Goal: Information Seeking & Learning: Find specific fact

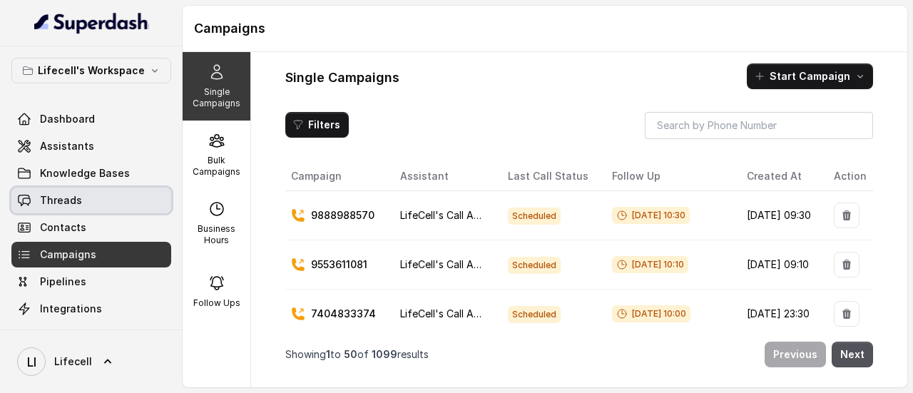
click at [81, 198] on link "Threads" at bounding box center [91, 201] width 160 height 26
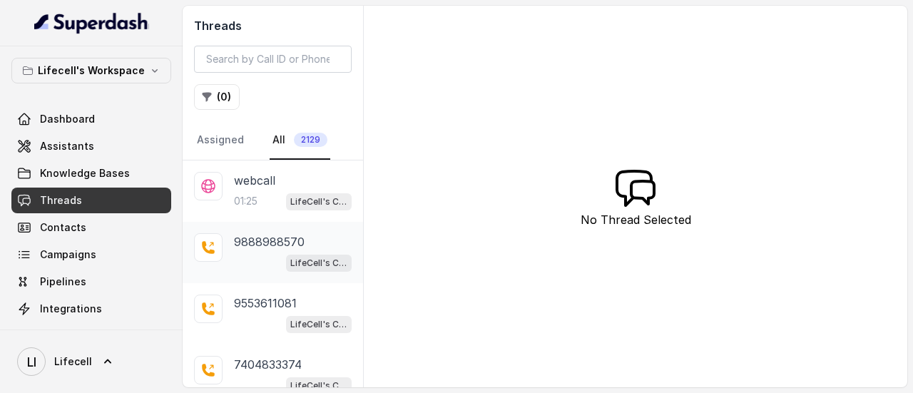
click at [257, 246] on p "9888988570" at bounding box center [269, 241] width 71 height 17
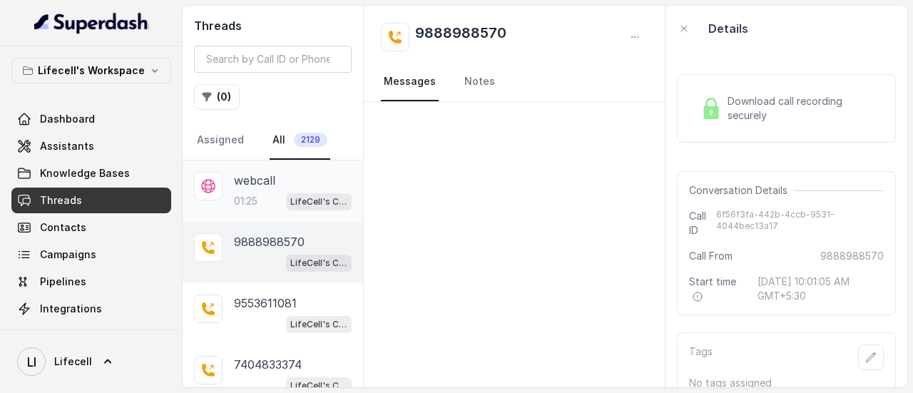
click at [297, 186] on div "webcall" at bounding box center [293, 180] width 118 height 17
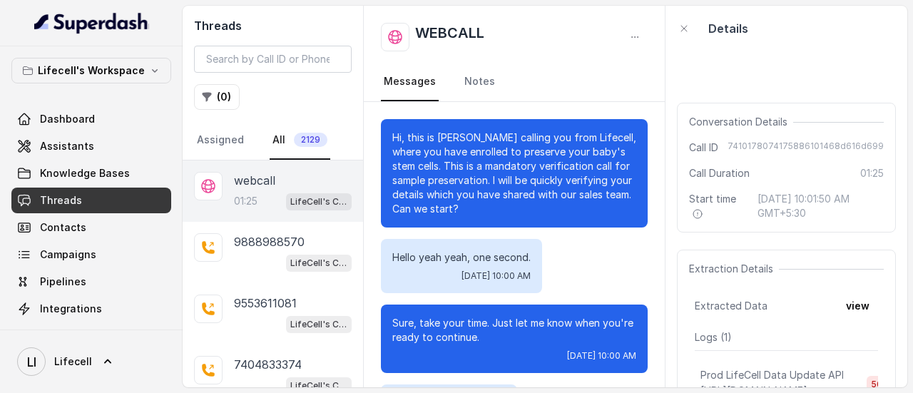
scroll to position [875, 0]
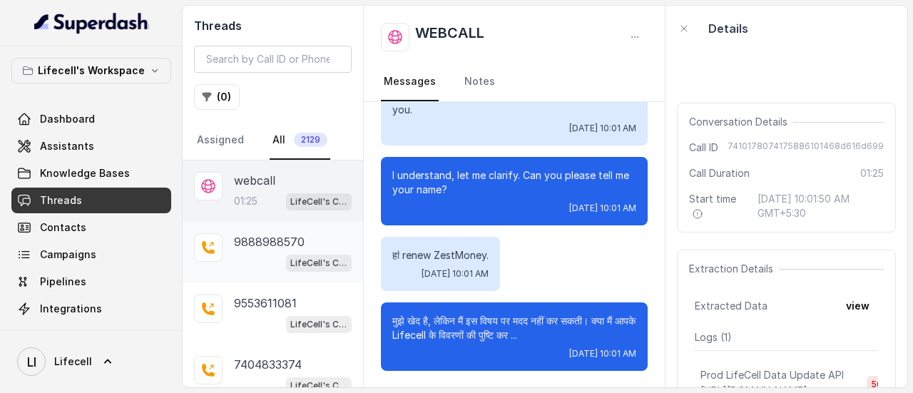
click at [292, 237] on p "9888988570" at bounding box center [269, 241] width 71 height 17
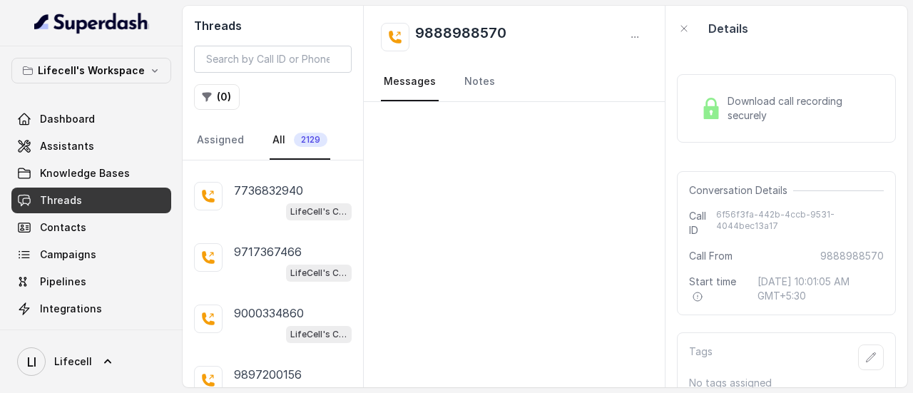
scroll to position [420, 0]
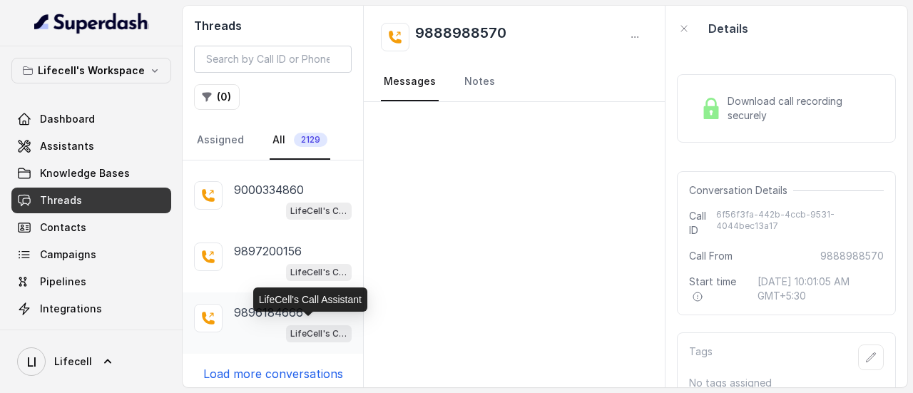
click at [290, 327] on p "LifeCell's Call Assistant" at bounding box center [318, 334] width 57 height 14
click at [322, 369] on p "Load more conversations" at bounding box center [273, 373] width 140 height 17
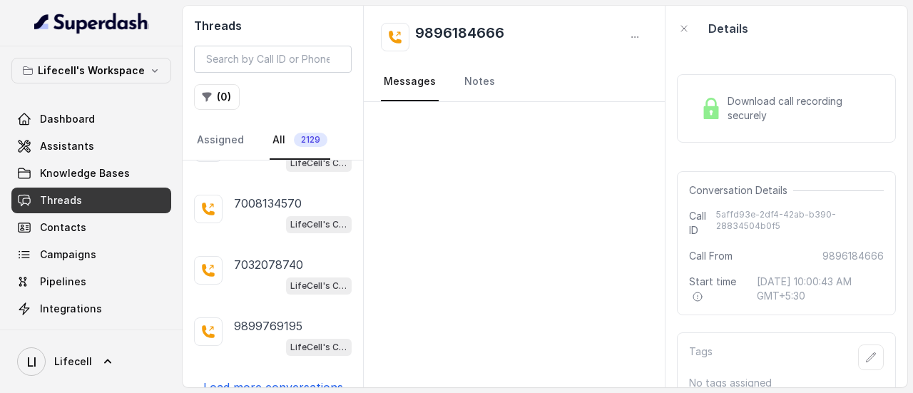
scroll to position [1028, 0]
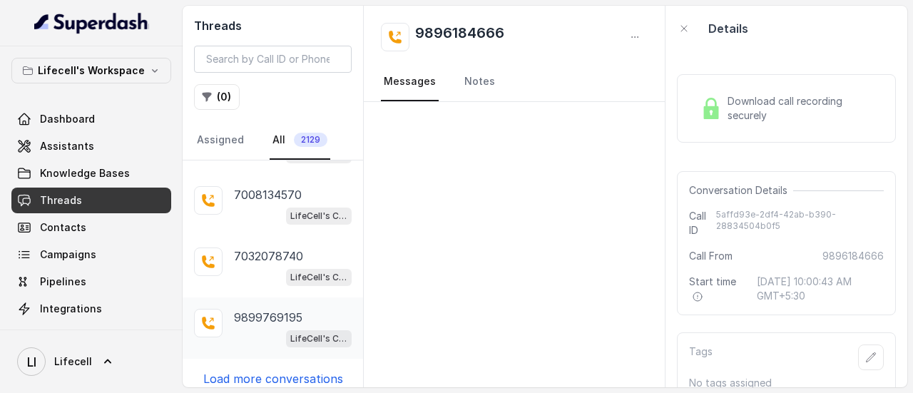
click at [280, 309] on p "9899769195" at bounding box center [268, 317] width 68 height 17
click at [95, 255] on link "Campaigns" at bounding box center [91, 255] width 160 height 26
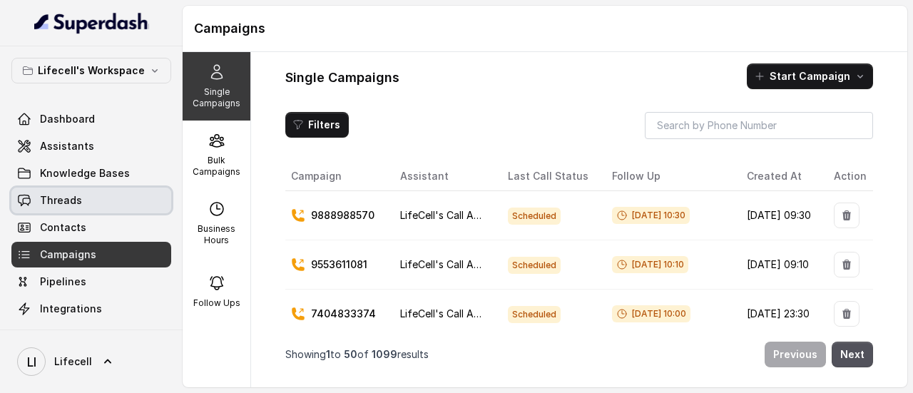
click at [93, 192] on link "Threads" at bounding box center [91, 201] width 160 height 26
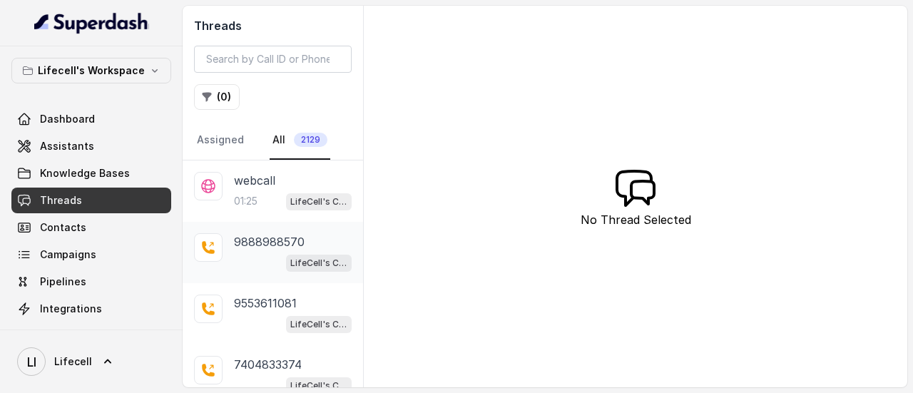
click at [276, 241] on p "9888988570" at bounding box center [269, 241] width 71 height 17
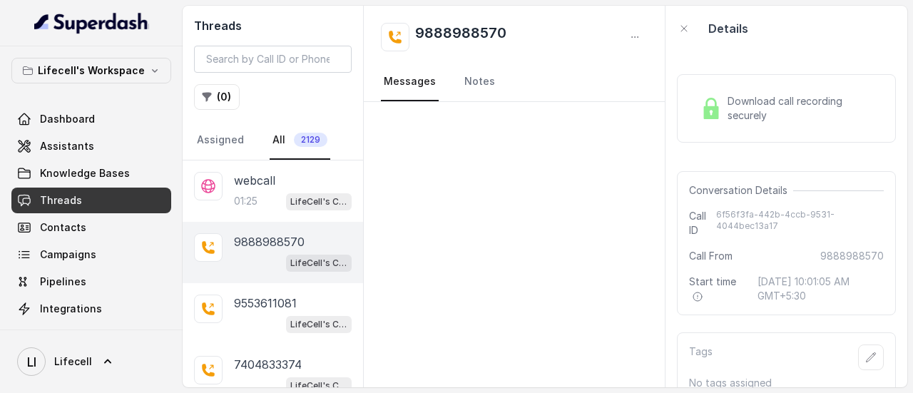
click at [485, 34] on h2 "9888988570" at bounding box center [460, 37] width 91 height 29
copy h2 "9888988570"
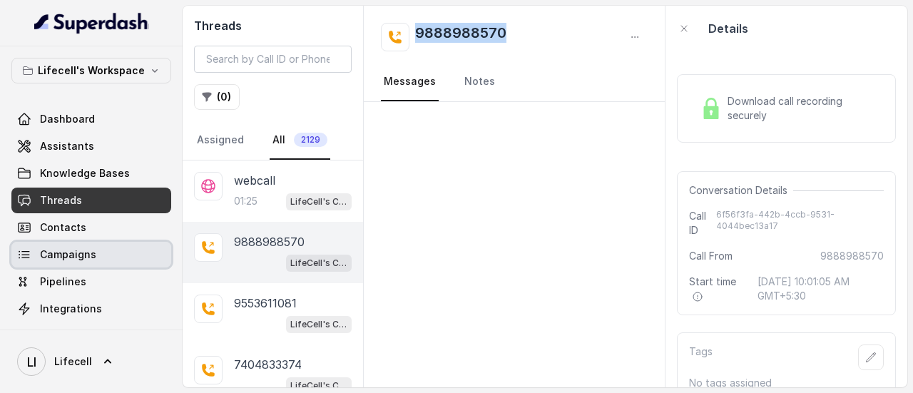
click at [74, 250] on span "Campaigns" at bounding box center [68, 254] width 56 height 14
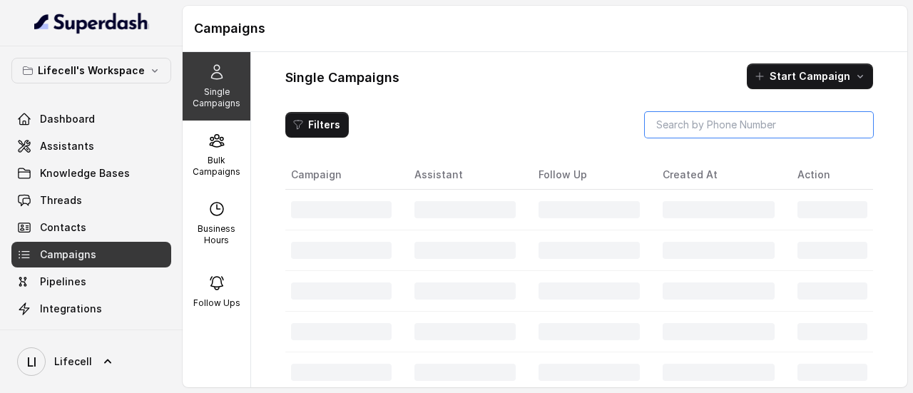
click at [687, 125] on input "search" at bounding box center [759, 125] width 228 height 26
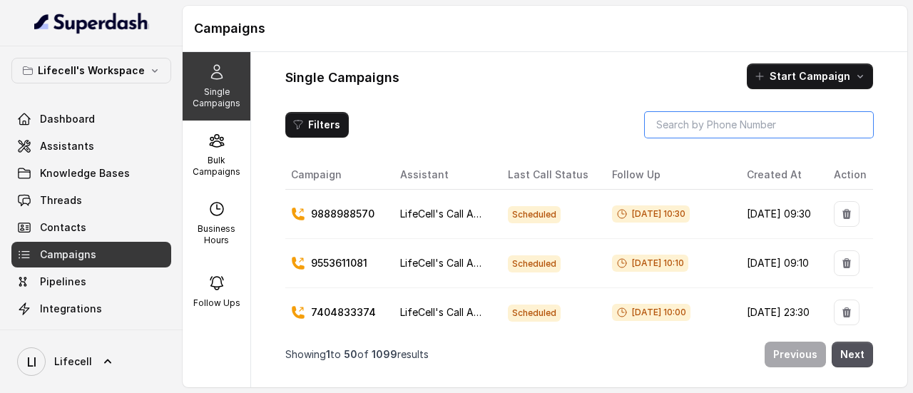
paste input "9888988570"
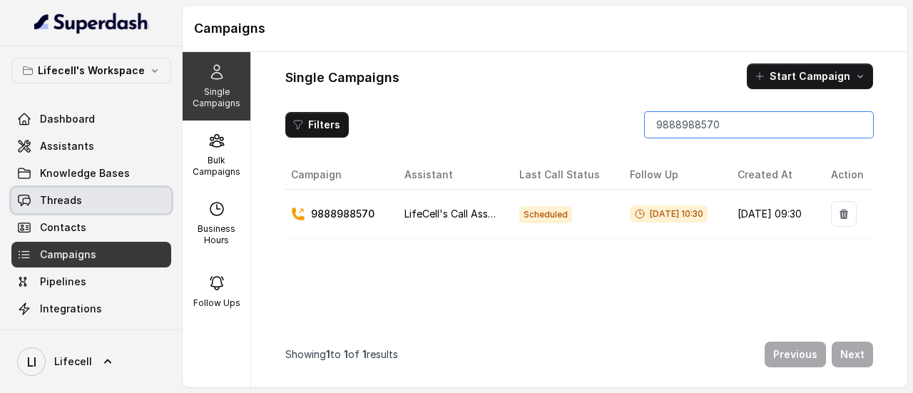
type input "9888988570"
click at [68, 195] on span "Threads" at bounding box center [61, 200] width 42 height 14
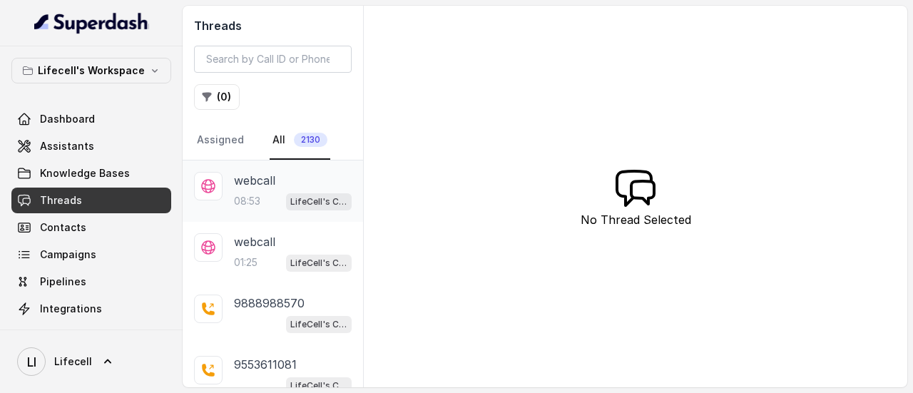
click at [249, 185] on p "webcall" at bounding box center [254, 180] width 41 height 17
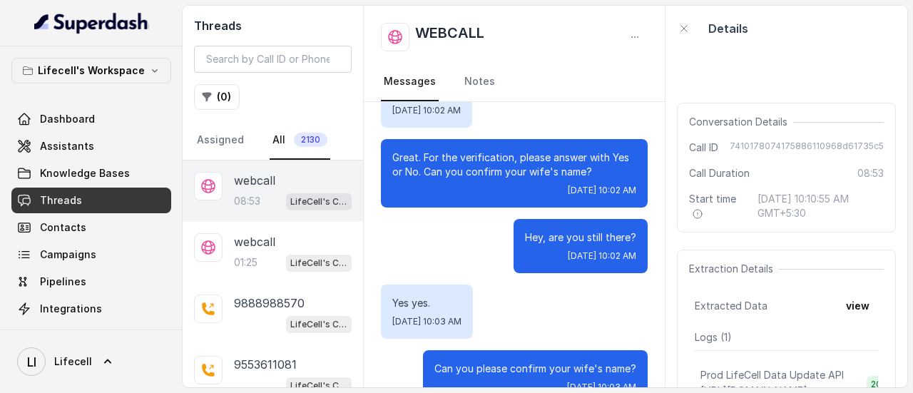
scroll to position [466, 0]
